Goal: Transaction & Acquisition: Purchase product/service

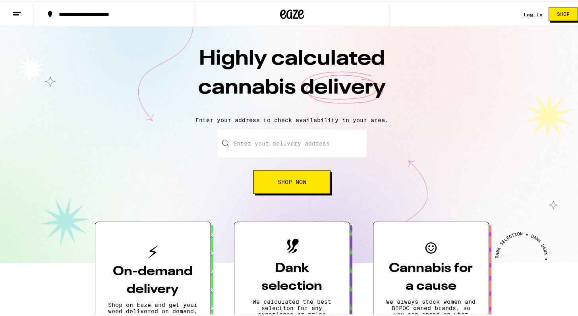
click at [523, 14] on link "Log In" at bounding box center [532, 12] width 19 height 5
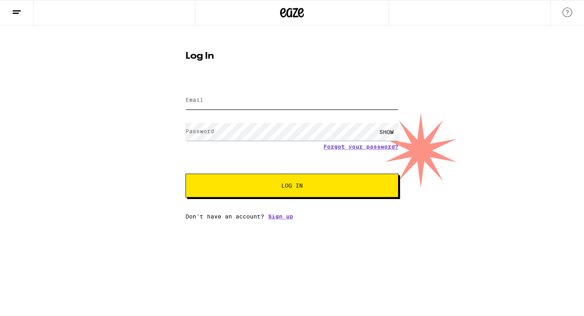
click at [276, 103] on input "Email" at bounding box center [291, 101] width 213 height 18
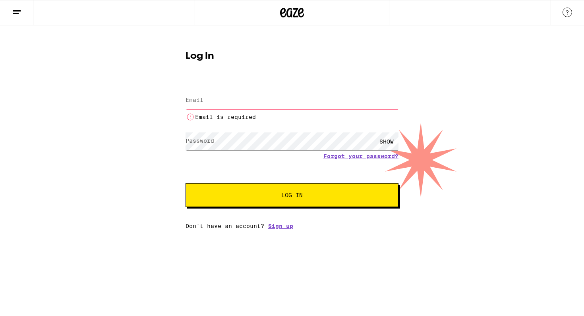
type input "[EMAIL_ADDRESS][DOMAIN_NAME]"
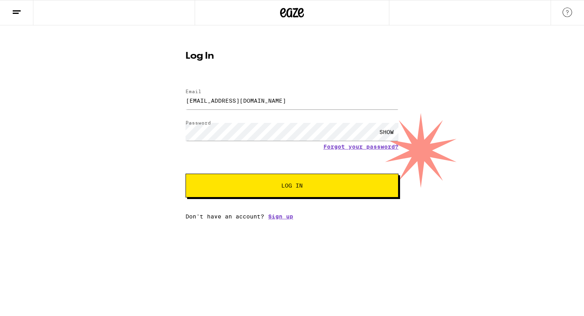
click at [308, 189] on span "Log In" at bounding box center [292, 186] width 148 height 6
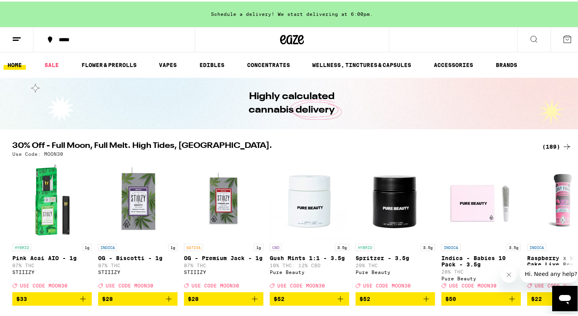
click at [91, 34] on button "*****" at bounding box center [113, 38] width 161 height 24
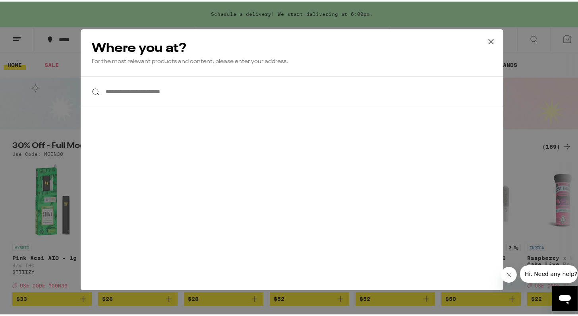
click at [160, 97] on input "**********" at bounding box center [292, 90] width 422 height 31
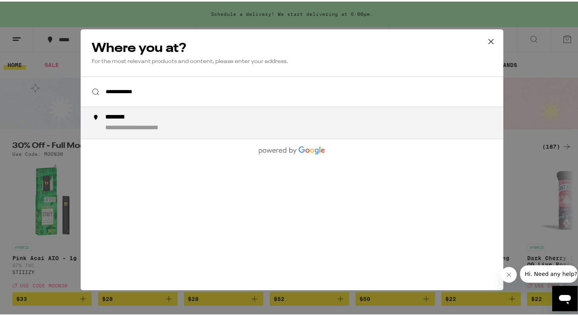
click at [163, 131] on div "**********" at bounding box center [150, 126] width 90 height 8
type input "**********"
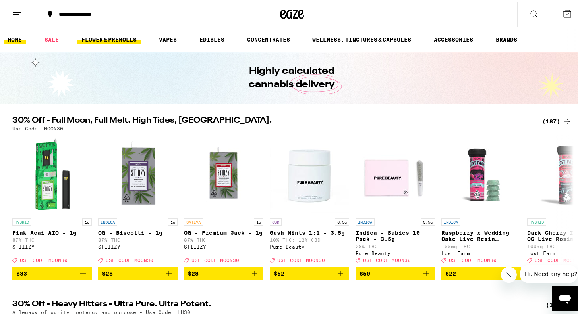
click at [101, 42] on link "FLOWER & PREROLLS" at bounding box center [108, 38] width 63 height 10
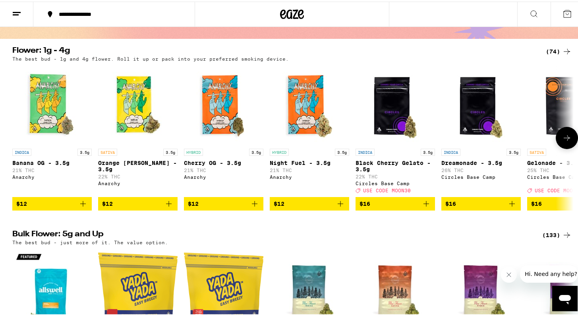
scroll to position [65, 0]
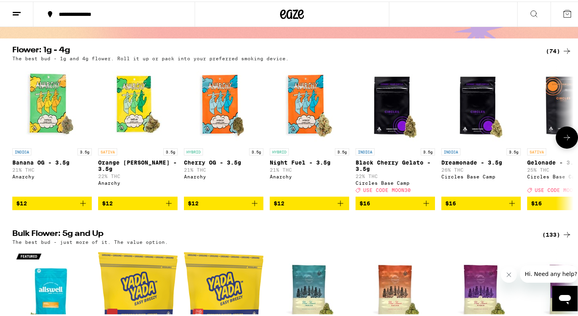
click at [562, 141] on icon at bounding box center [567, 136] width 10 height 10
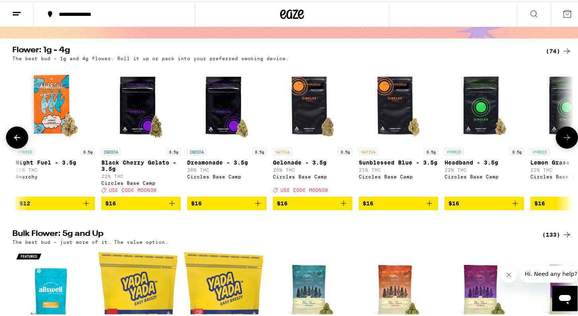
click at [562, 141] on icon at bounding box center [567, 136] width 10 height 10
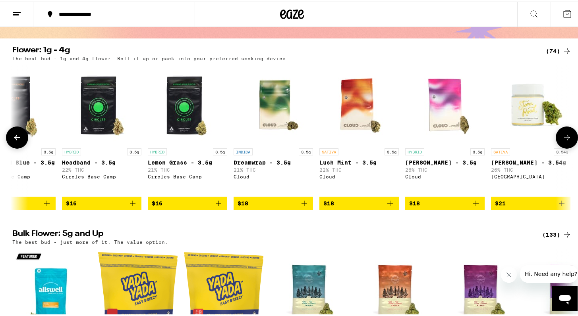
click at [562, 141] on icon at bounding box center [567, 136] width 10 height 10
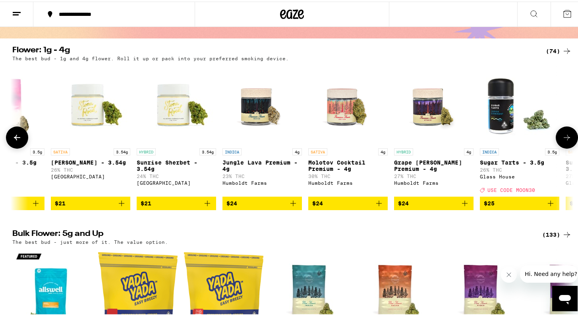
click at [562, 141] on icon at bounding box center [567, 136] width 10 height 10
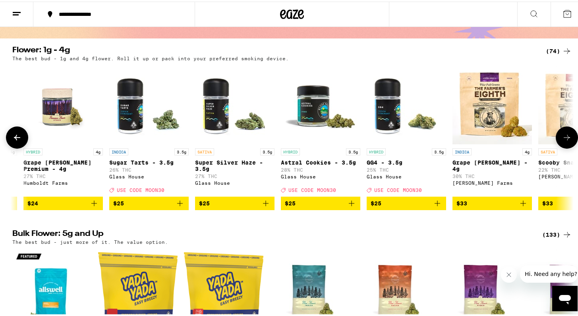
click at [562, 141] on icon at bounding box center [567, 136] width 10 height 10
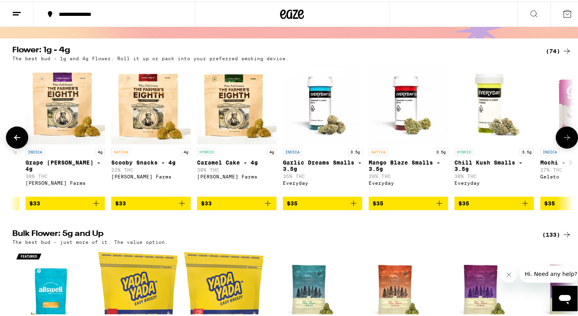
click at [562, 141] on icon at bounding box center [567, 136] width 10 height 10
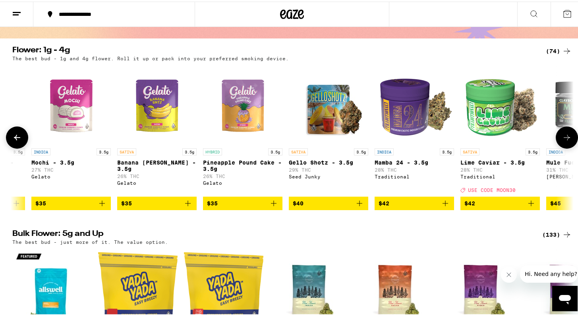
click at [562, 141] on icon at bounding box center [567, 136] width 10 height 10
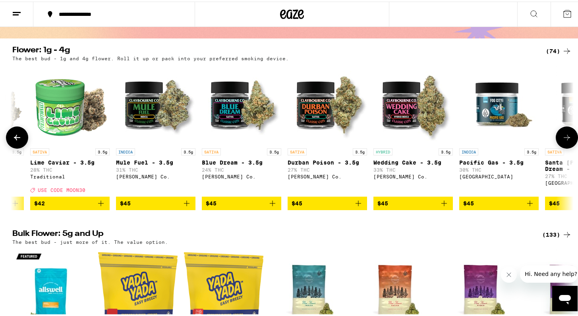
click at [562, 141] on icon at bounding box center [567, 136] width 10 height 10
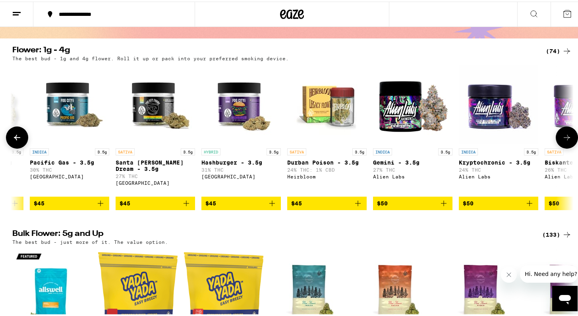
click at [562, 141] on icon at bounding box center [567, 136] width 10 height 10
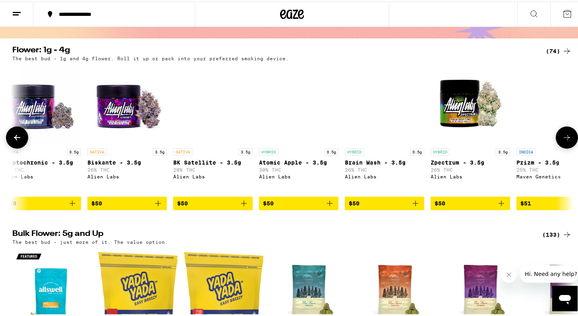
click at [562, 141] on icon at bounding box center [567, 136] width 10 height 10
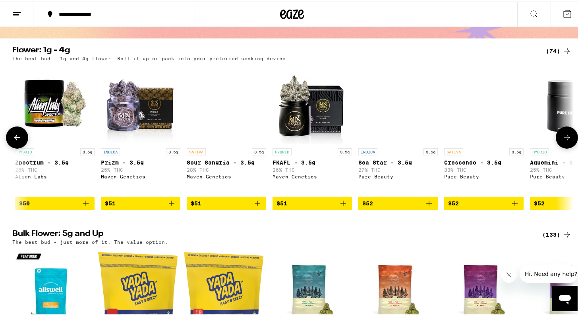
click at [562, 141] on icon at bounding box center [567, 136] width 10 height 10
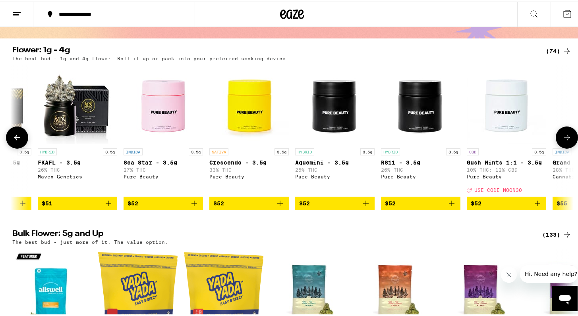
click at [562, 141] on icon at bounding box center [567, 136] width 10 height 10
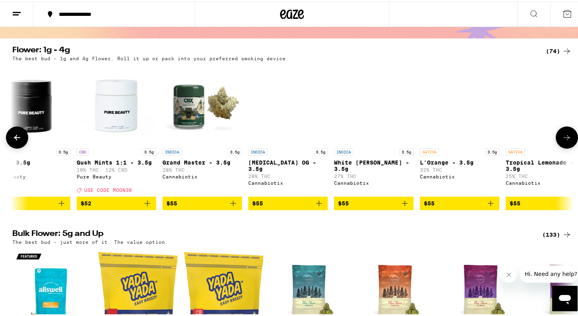
click at [562, 141] on icon at bounding box center [567, 136] width 10 height 10
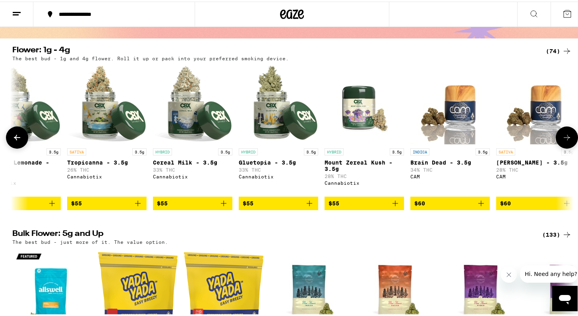
click at [562, 141] on icon at bounding box center [567, 136] width 10 height 10
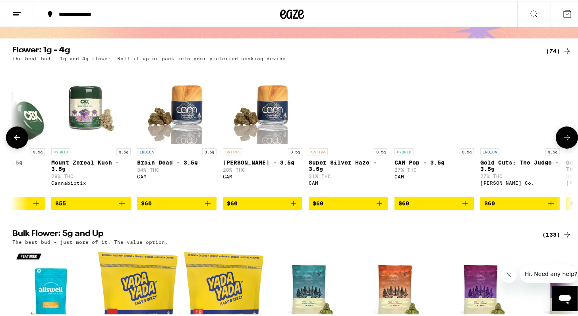
click at [562, 141] on icon at bounding box center [567, 136] width 10 height 10
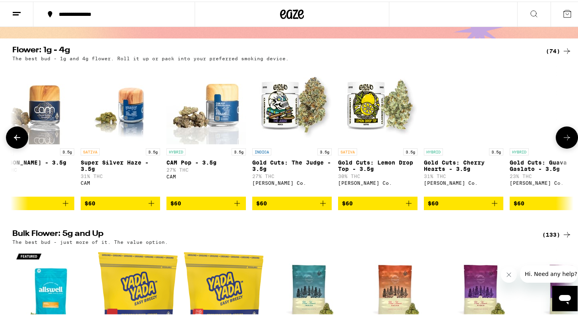
click at [562, 141] on icon at bounding box center [567, 136] width 10 height 10
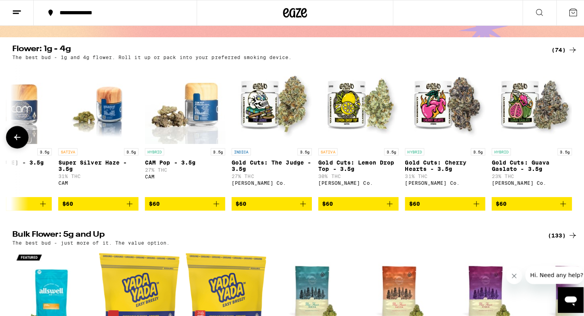
scroll to position [0, 5786]
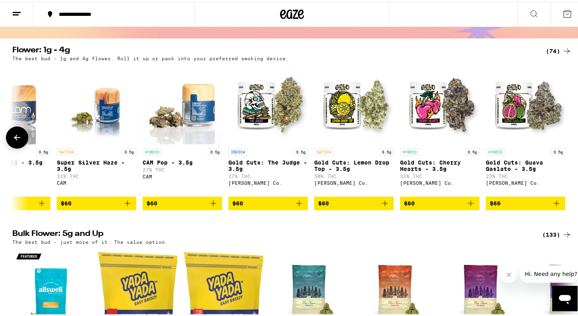
click at [459, 206] on span "$60" at bounding box center [439, 202] width 71 height 10
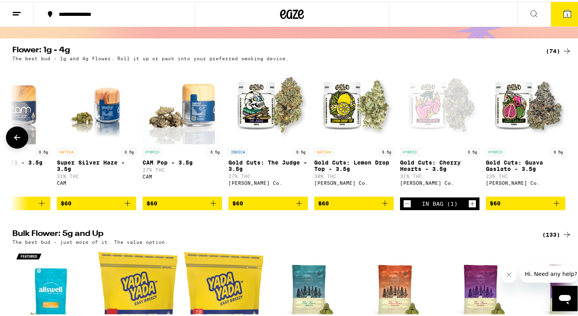
click at [556, 207] on icon "Add to bag" at bounding box center [556, 202] width 10 height 10
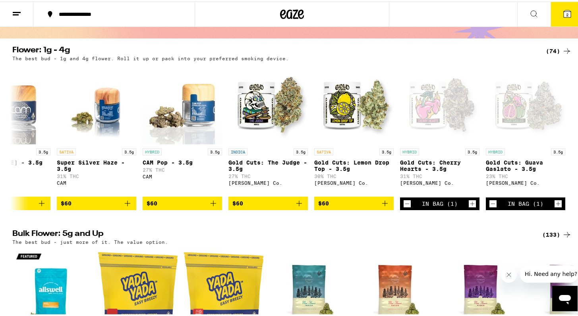
click at [567, 13] on button "2" at bounding box center [566, 12] width 33 height 25
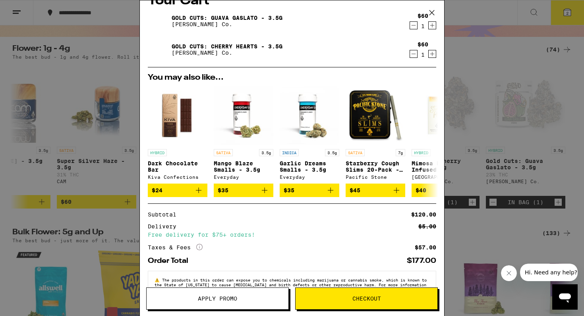
scroll to position [42, 0]
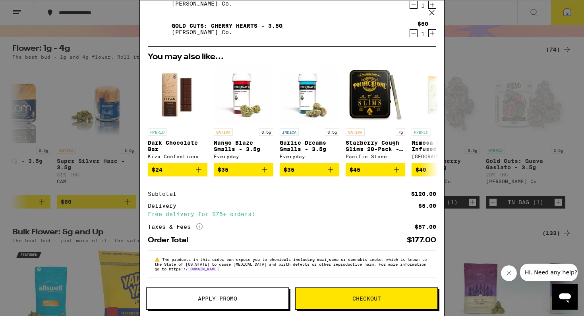
click at [434, 13] on icon at bounding box center [432, 13] width 12 height 12
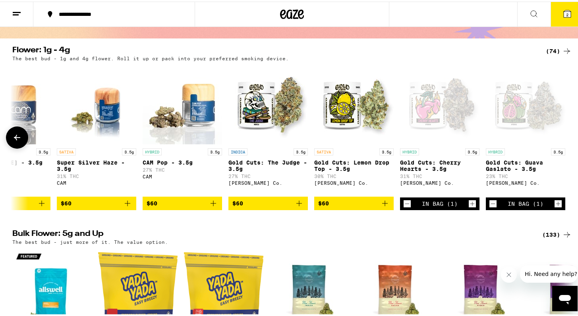
click at [491, 202] on icon "Decrement" at bounding box center [493, 202] width 4 height 0
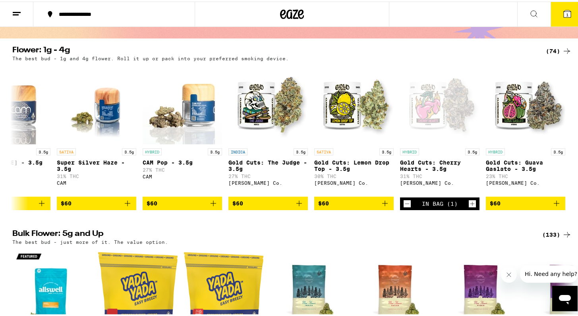
click at [562, 17] on button "1" at bounding box center [566, 12] width 33 height 25
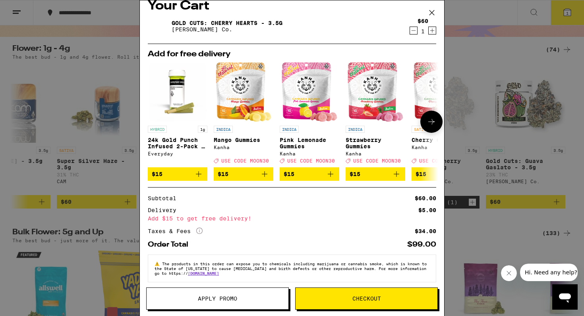
scroll to position [21, 0]
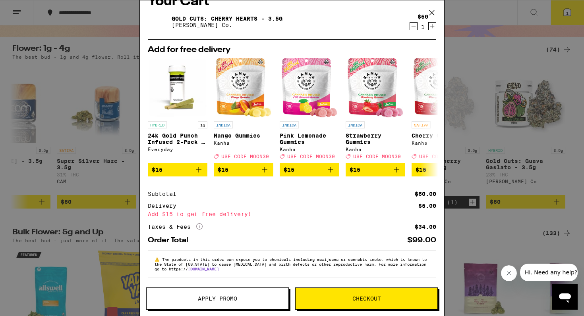
click at [362, 299] on span "Checkout" at bounding box center [366, 299] width 29 height 6
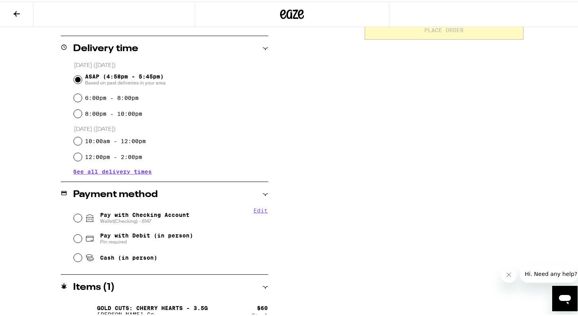
scroll to position [199, 0]
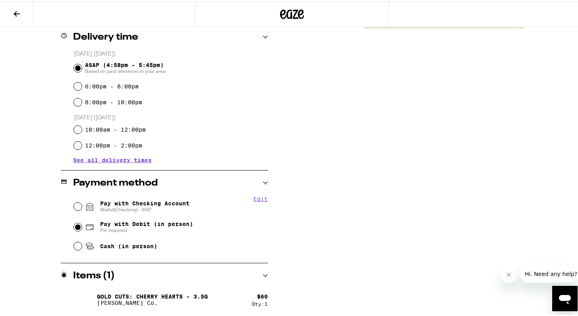
click at [74, 228] on input "Pay with Debit (in person) Pin required" at bounding box center [78, 226] width 8 height 8
radio input "true"
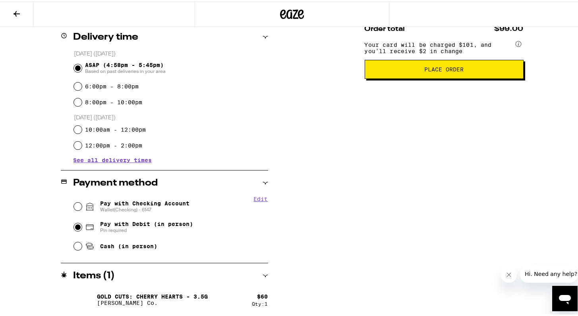
click at [418, 67] on button "Place Order" at bounding box center [443, 67] width 159 height 19
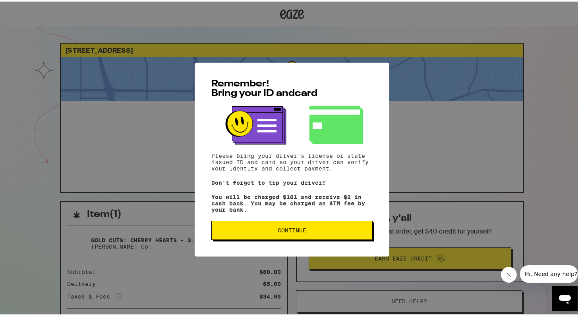
click at [319, 227] on button "Continue" at bounding box center [291, 229] width 161 height 19
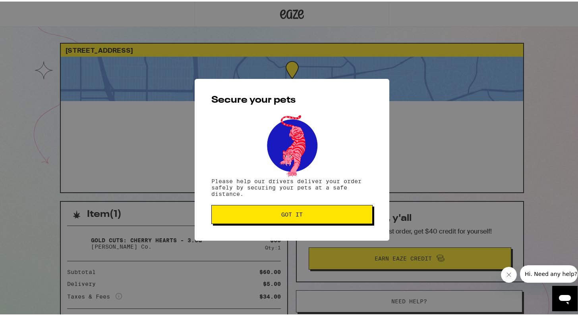
click at [324, 208] on button "Got it" at bounding box center [291, 213] width 161 height 19
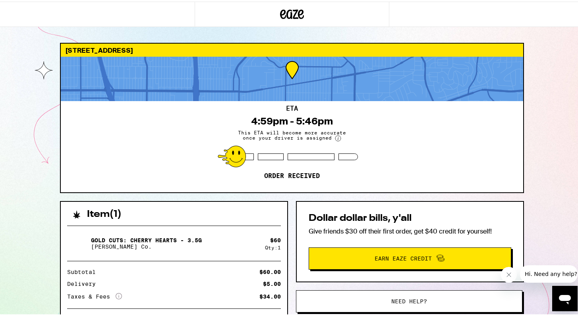
click at [324, 208] on div "Dollar dollar bills, y'all Give friends $30 off their first order, get $40 cred…" at bounding box center [410, 240] width 228 height 81
